Goal: Task Accomplishment & Management: Manage account settings

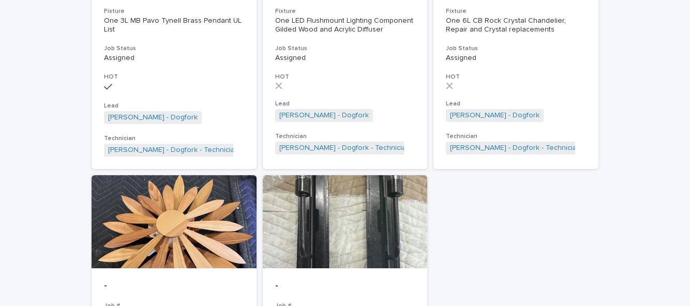
scroll to position [612, 0]
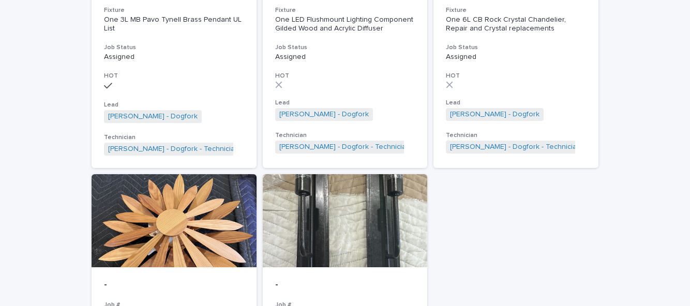
click at [149, 231] on div at bounding box center [174, 220] width 165 height 93
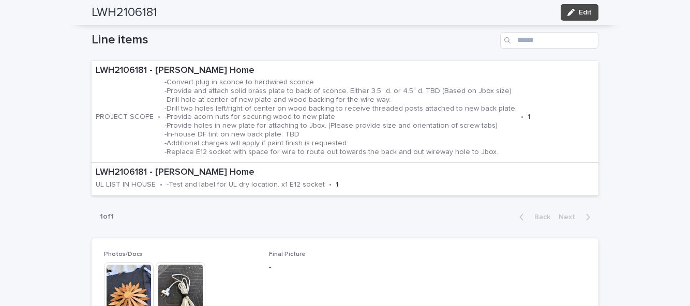
scroll to position [346, 0]
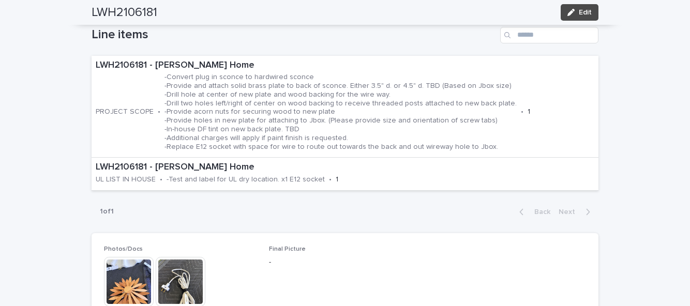
click at [583, 17] on button "Edit" at bounding box center [579, 12] width 38 height 17
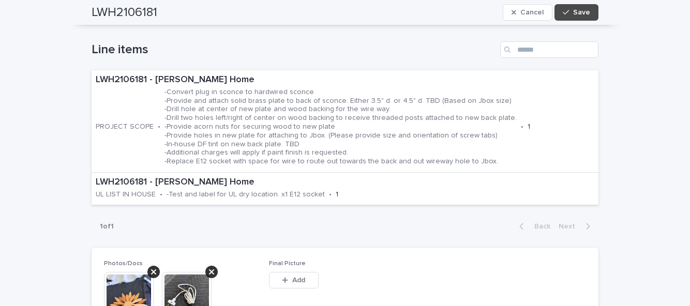
scroll to position [398, 0]
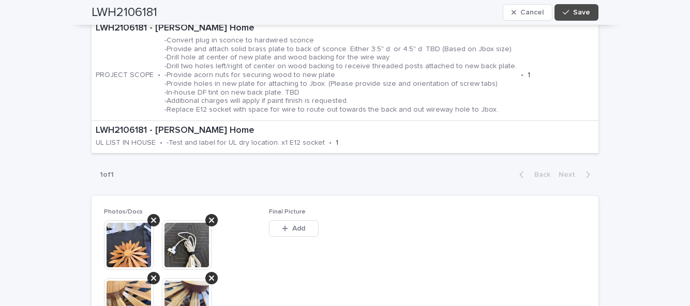
click at [295, 225] on span "Add" at bounding box center [298, 228] width 13 height 7
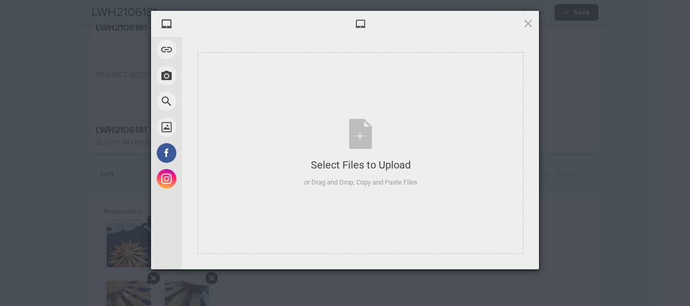
click at [359, 149] on div "Select Files to Upload or Drag and Drop, Copy and Paste Files" at bounding box center [360, 153] width 113 height 69
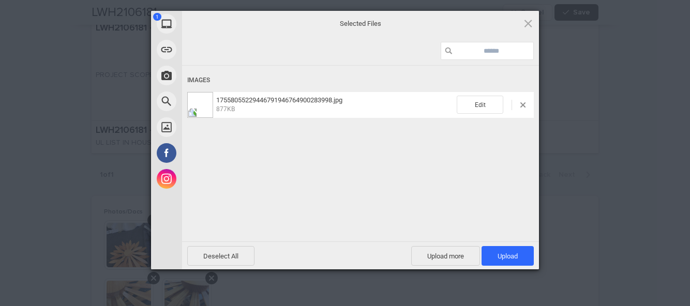
click at [452, 253] on span "Upload more" at bounding box center [445, 256] width 69 height 20
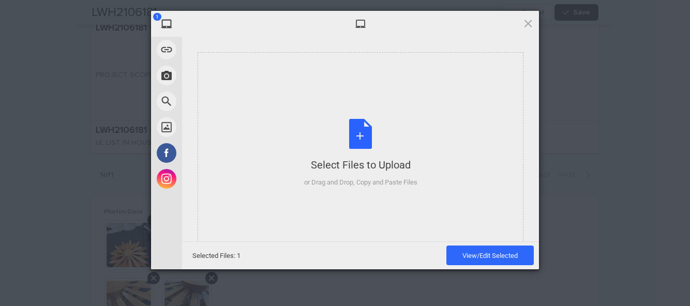
click at [356, 140] on div "Select Files to Upload or Drag and Drop, Copy and Paste Files" at bounding box center [360, 153] width 113 height 69
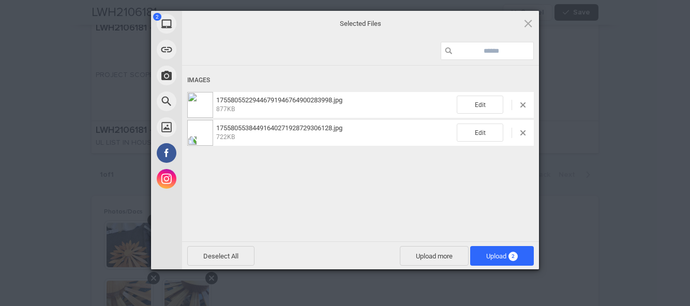
click at [517, 257] on span "2" at bounding box center [512, 256] width 9 height 9
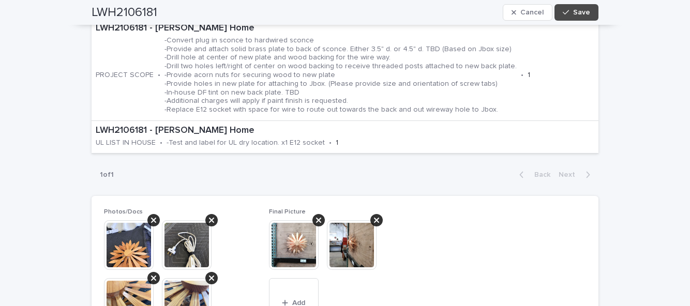
click at [578, 17] on button "Save" at bounding box center [576, 12] width 44 height 17
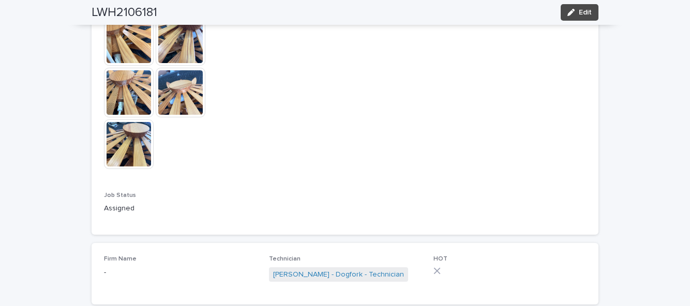
scroll to position [643, 0]
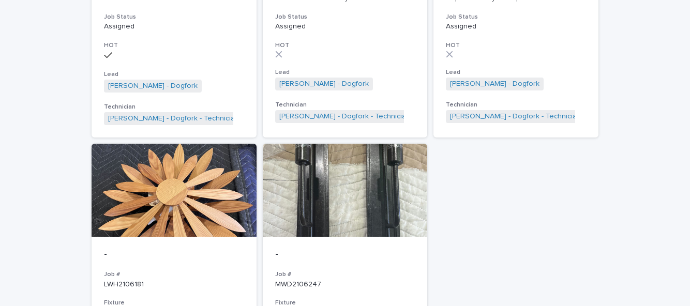
scroll to position [7, 0]
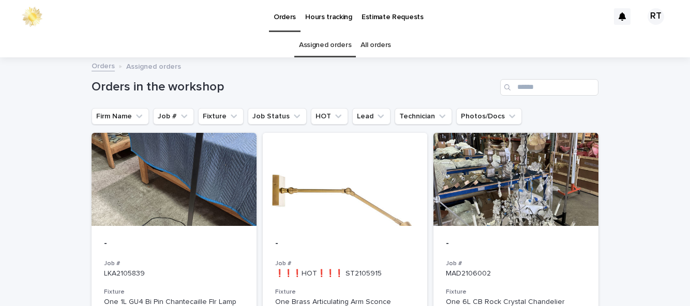
click at [380, 48] on link "All orders" at bounding box center [375, 45] width 31 height 24
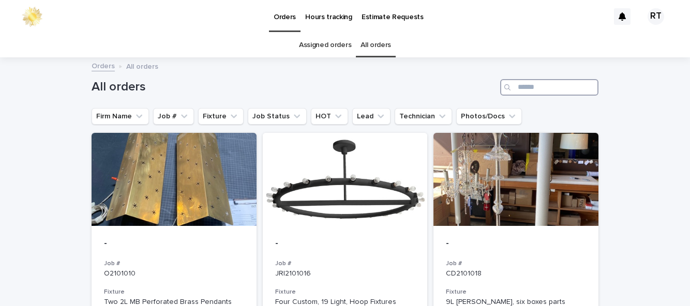
click at [532, 87] on input "Search" at bounding box center [549, 87] width 98 height 17
type input "****"
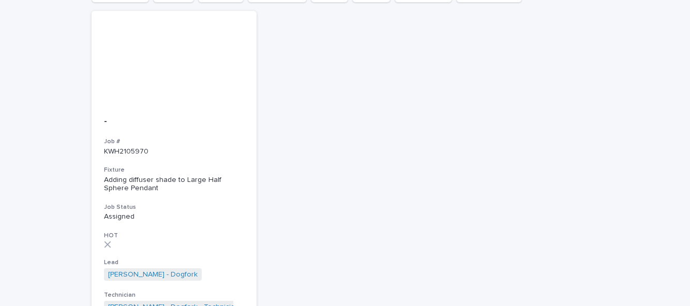
scroll to position [124, 0]
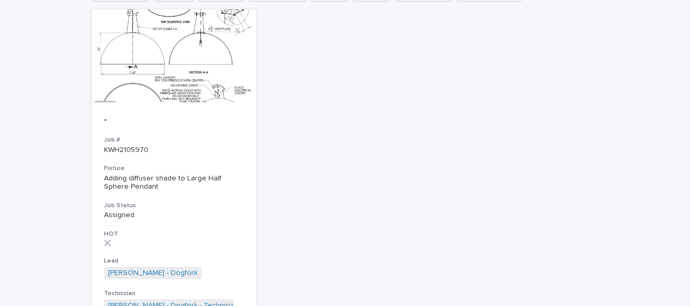
click at [150, 78] on div at bounding box center [174, 55] width 165 height 93
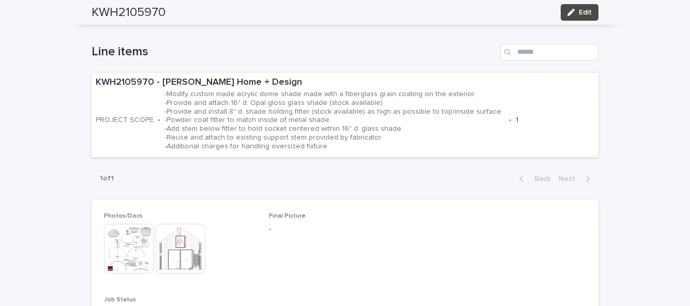
scroll to position [340, 0]
click at [645, 128] on div "**********" at bounding box center [345, 126] width 690 height 814
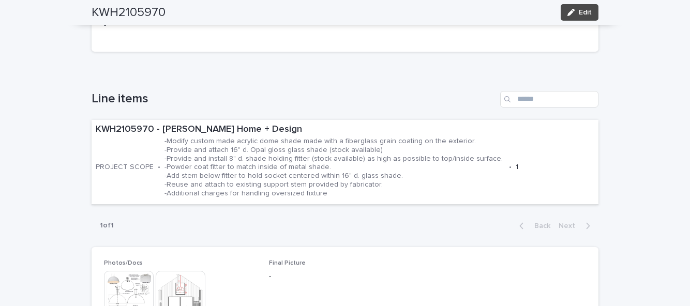
scroll to position [292, 0]
